Goal: Information Seeking & Learning: Learn about a topic

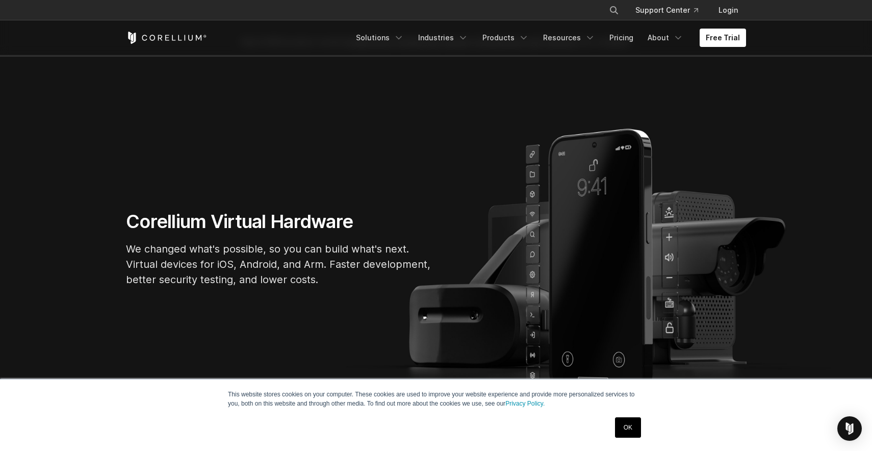
click at [637, 430] on link "OK" at bounding box center [628, 427] width 26 height 20
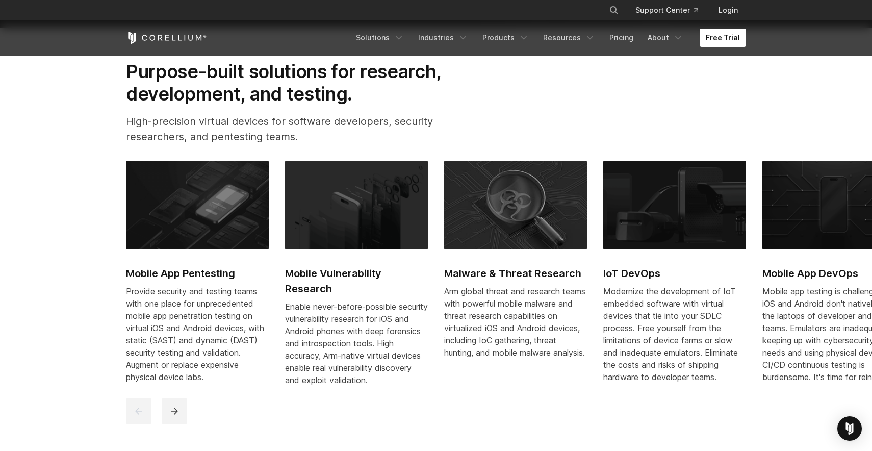
scroll to position [499, 0]
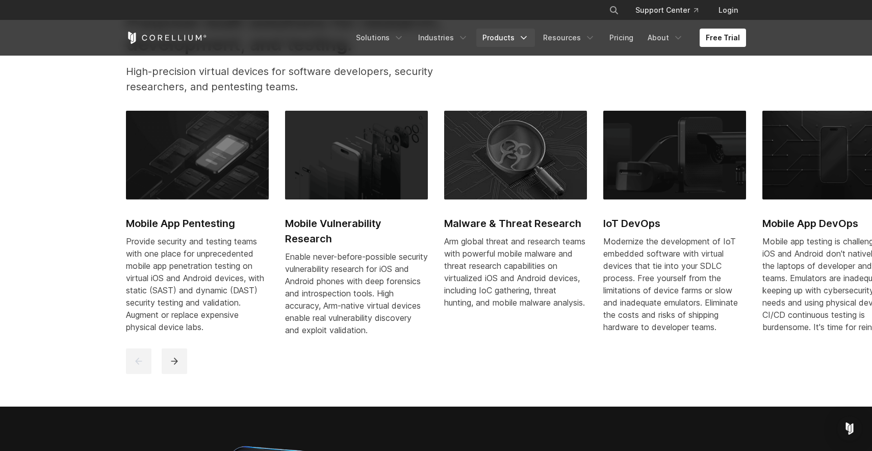
click at [512, 40] on link "Products" at bounding box center [506, 38] width 59 height 18
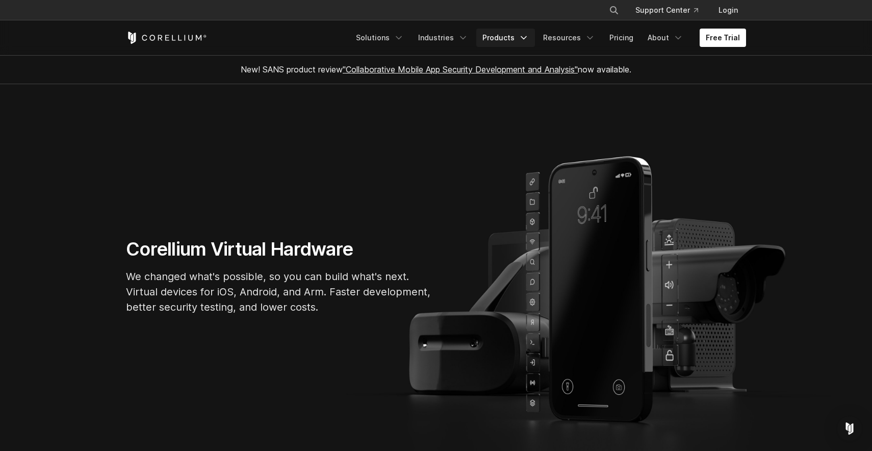
click at [512, 36] on link "Products" at bounding box center [506, 38] width 59 height 18
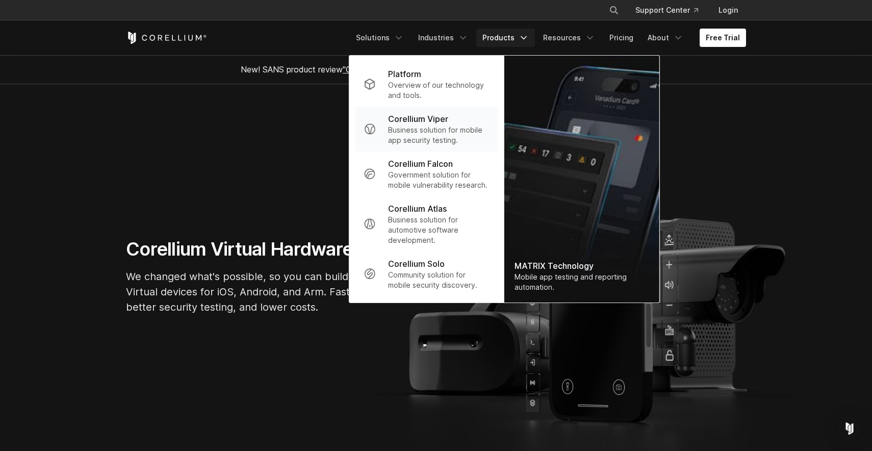
click at [444, 131] on p "Business solution for mobile app security testing." at bounding box center [439, 135] width 102 height 20
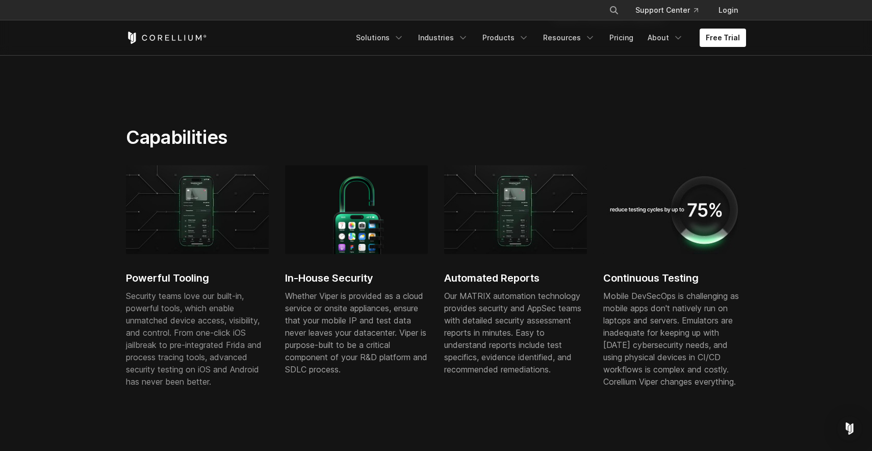
scroll to position [510, 0]
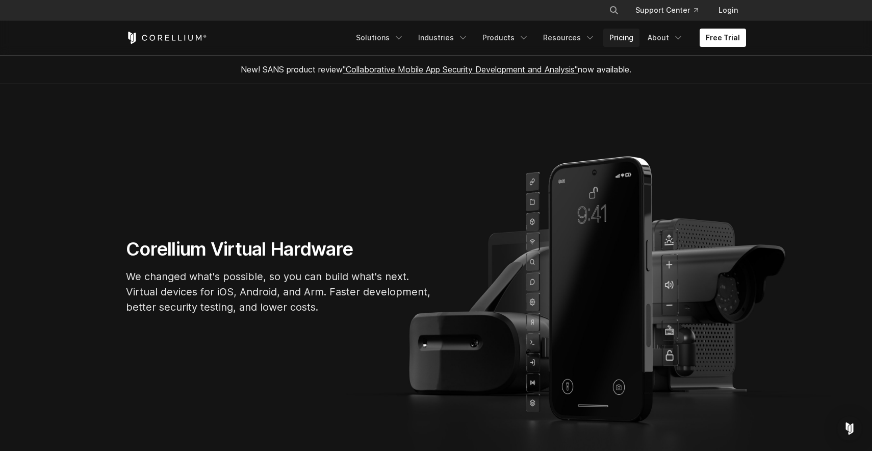
click at [632, 43] on link "Pricing" at bounding box center [622, 38] width 36 height 18
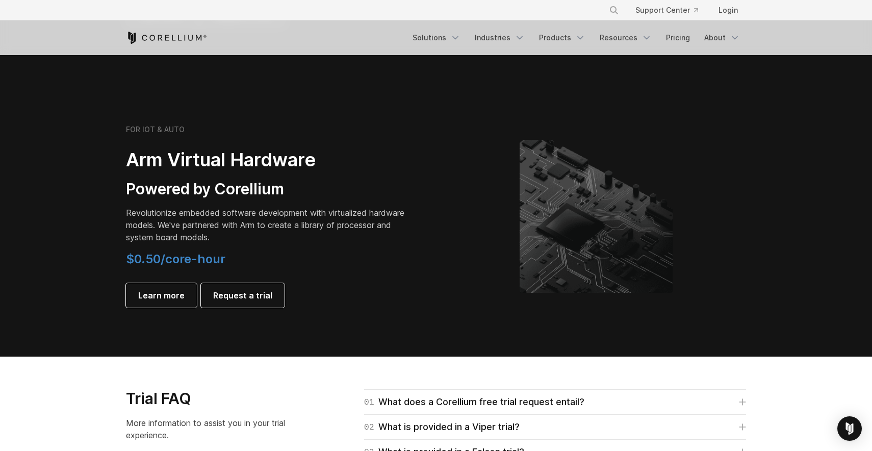
scroll to position [1151, 0]
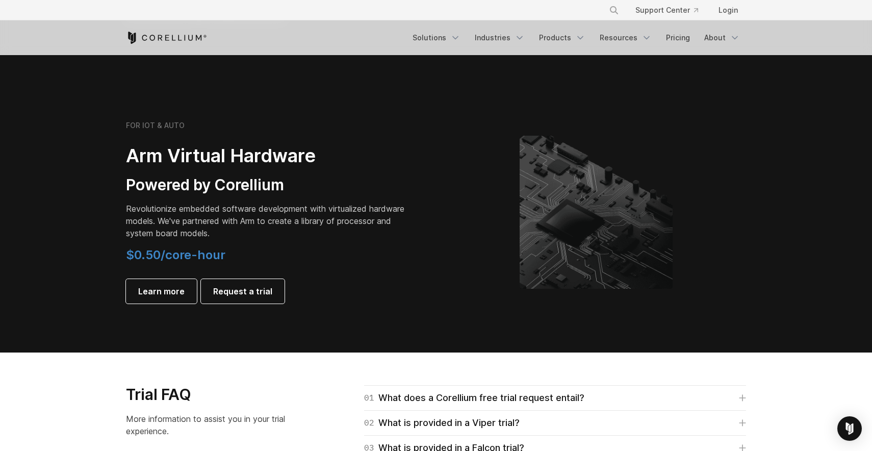
click at [228, 122] on div "FOR IOT & AUTO" at bounding box center [269, 125] width 286 height 9
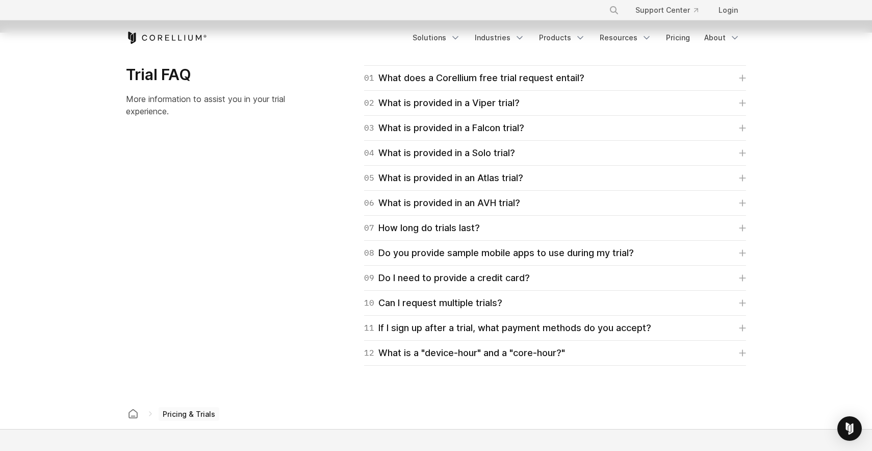
scroll to position [1469, 0]
